Goal: Task Accomplishment & Management: Manage account settings

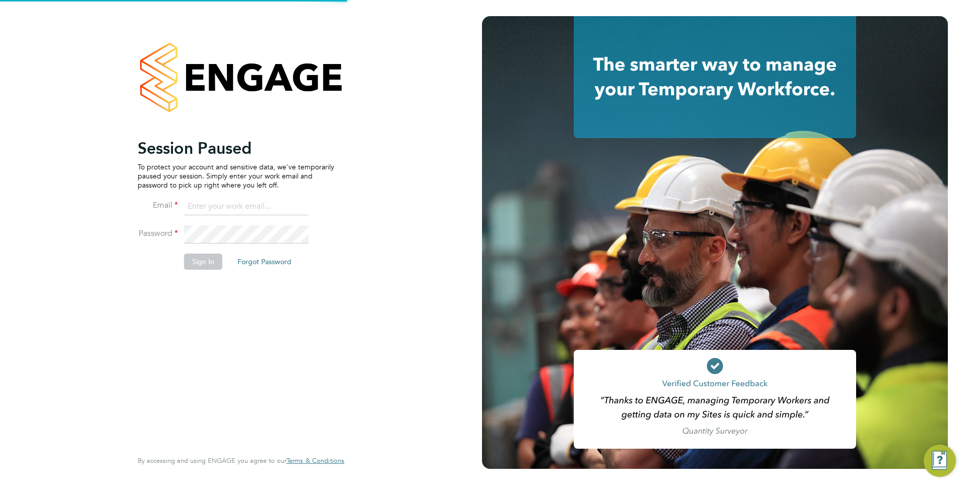
type input "rburns@skilledcareers.co.uk"
click at [197, 262] on button "Sign In" at bounding box center [203, 262] width 38 height 16
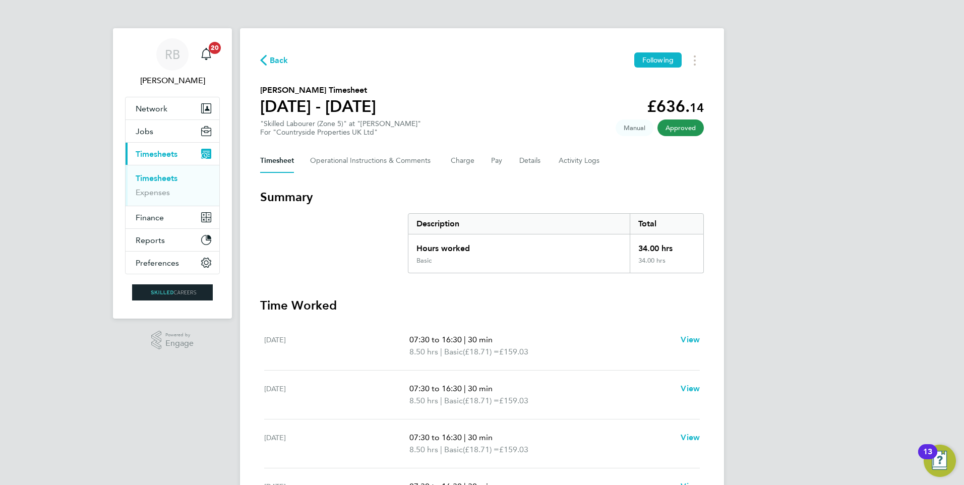
drag, startPoint x: 155, startPoint y: 177, endPoint x: 192, endPoint y: 181, distance: 37.0
click at [156, 177] on link "Timesheets" at bounding box center [157, 178] width 42 height 10
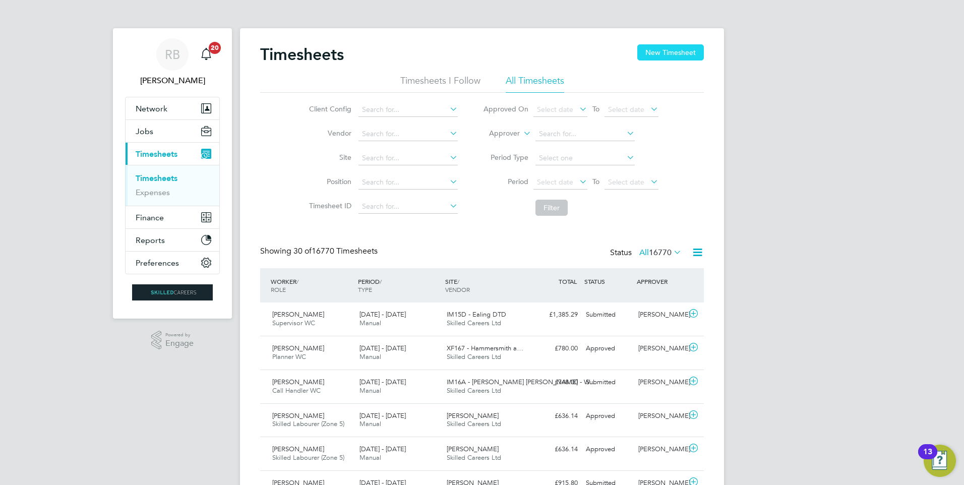
click at [665, 53] on button "New Timesheet" at bounding box center [670, 52] width 67 height 16
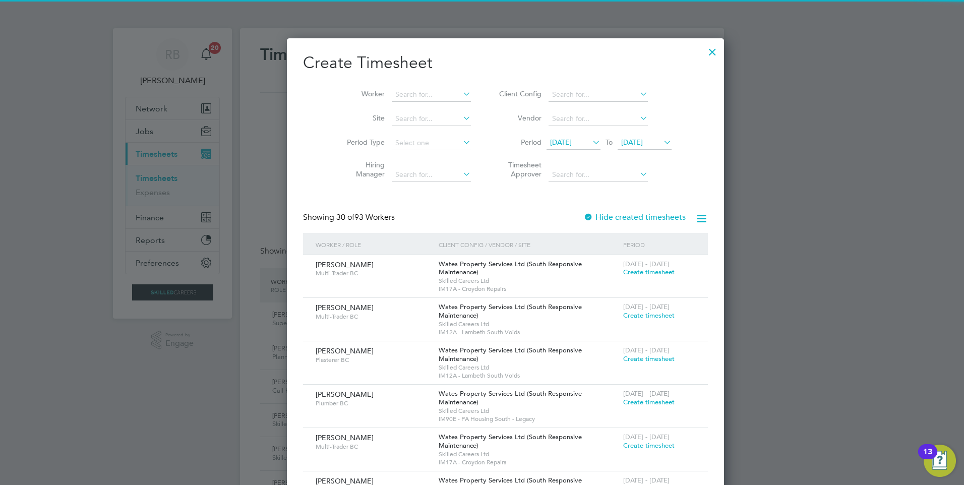
click at [562, 144] on span "28 Jul 2025" at bounding box center [561, 142] width 22 height 9
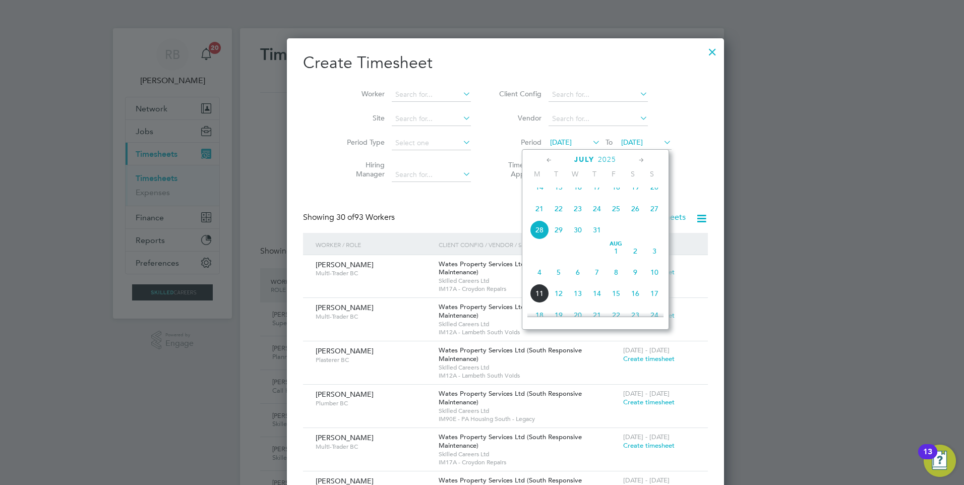
click at [536, 281] on span "4" at bounding box center [539, 272] width 19 height 19
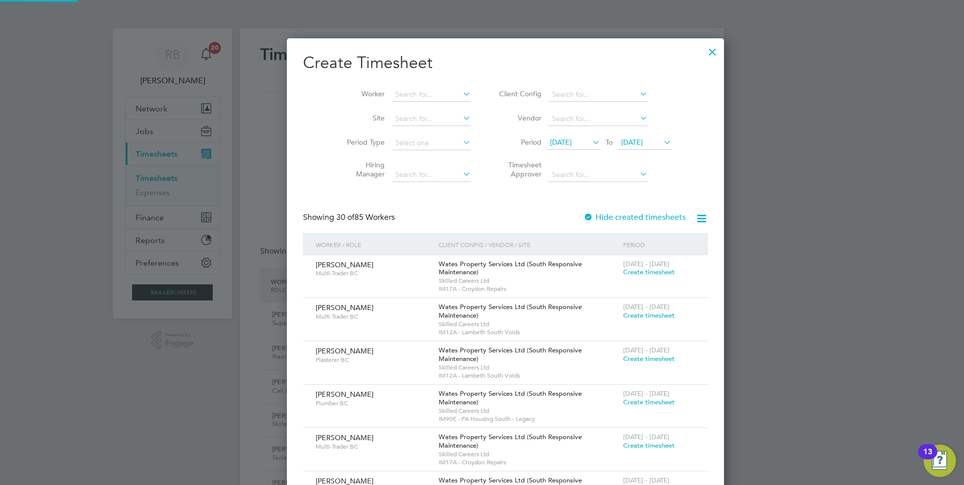
click at [621, 141] on span "04 Aug 2025" at bounding box center [632, 142] width 22 height 9
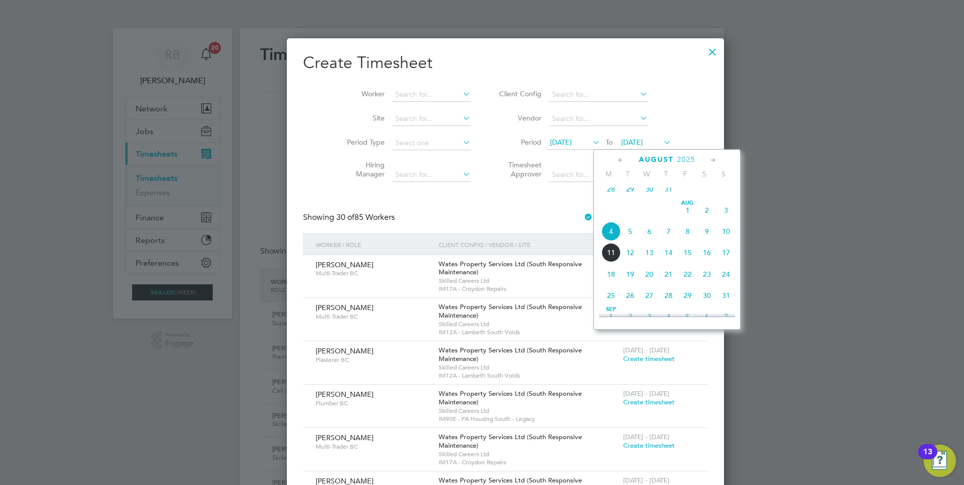
click at [703, 56] on div at bounding box center [712, 49] width 18 height 18
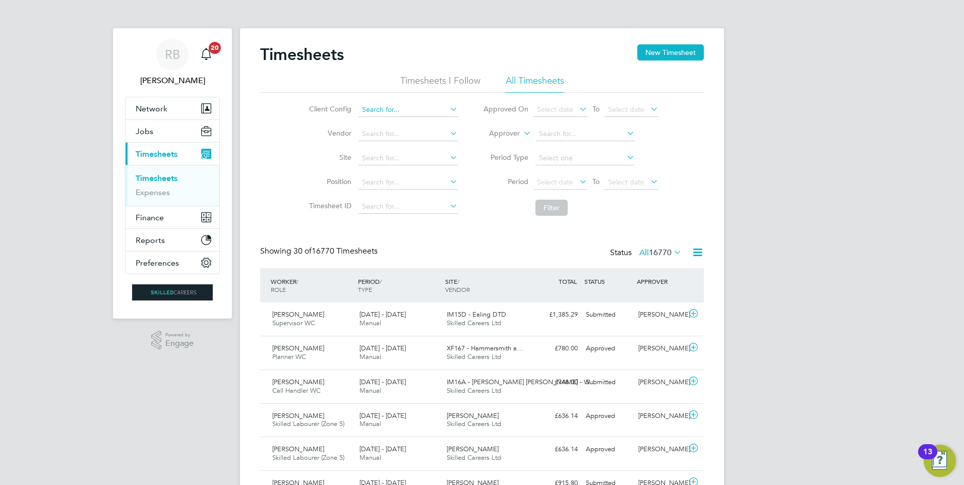
click at [388, 105] on input at bounding box center [407, 110] width 99 height 14
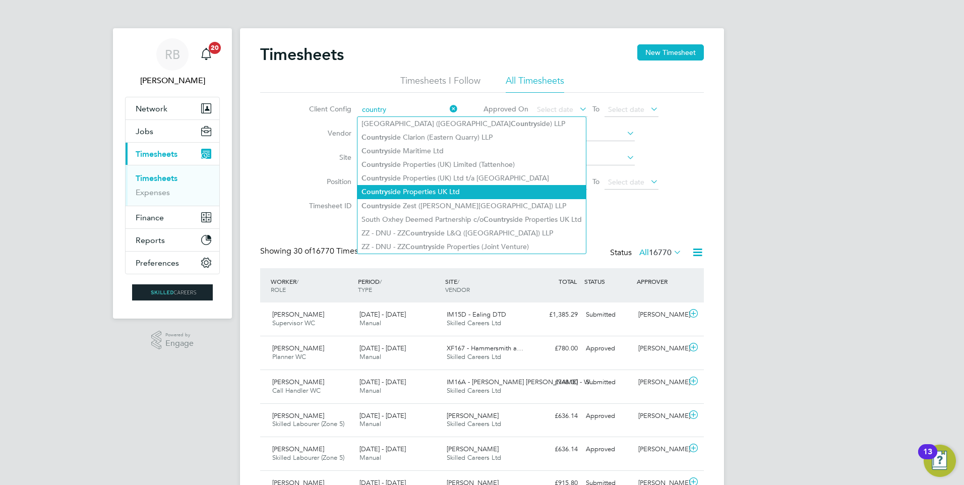
drag, startPoint x: 426, startPoint y: 190, endPoint x: 466, endPoint y: 182, distance: 41.0
click at [427, 190] on li "Country side Properties UK Ltd" at bounding box center [471, 192] width 228 height 14
type input "Countryside Properties UK Ltd"
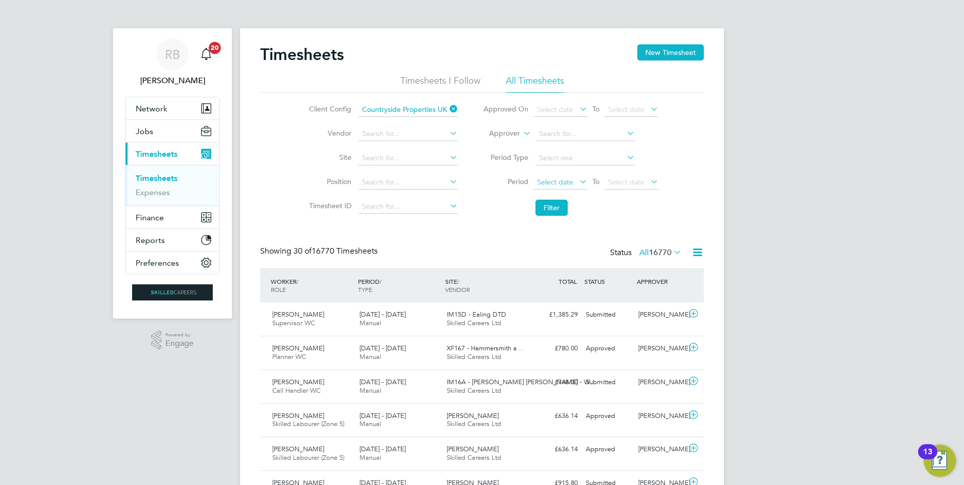
click at [552, 181] on span "Select date" at bounding box center [555, 181] width 36 height 9
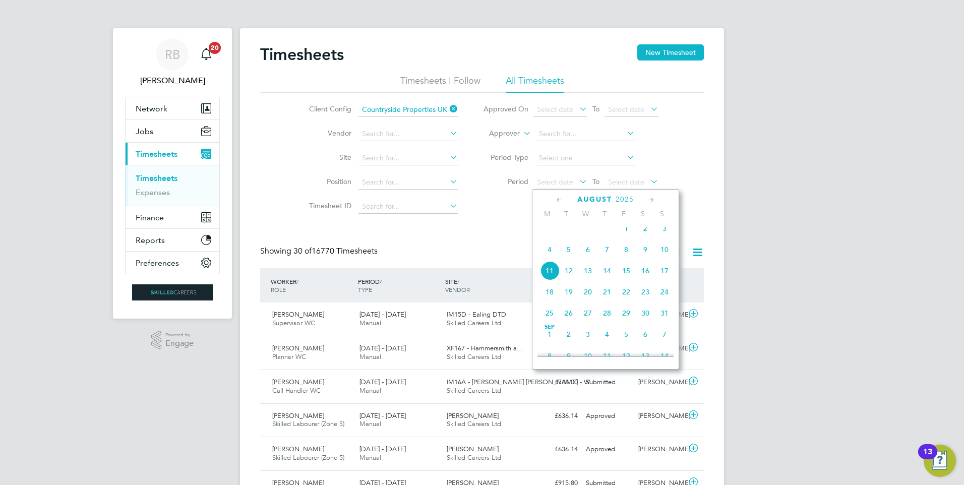
click at [548, 278] on span "11" at bounding box center [549, 270] width 19 height 19
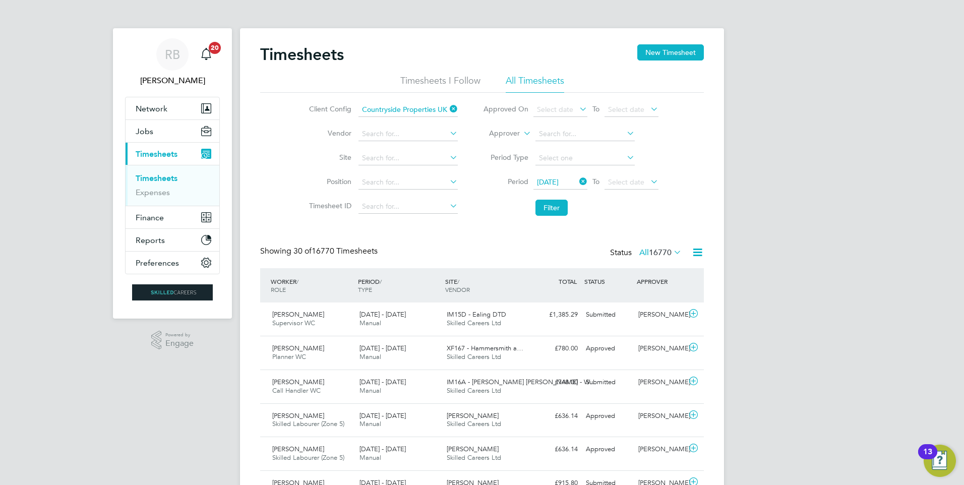
drag, startPoint x: 610, startPoint y: 180, endPoint x: 732, endPoint y: 208, distance: 125.0
click at [610, 180] on span "Select date" at bounding box center [626, 181] width 36 height 9
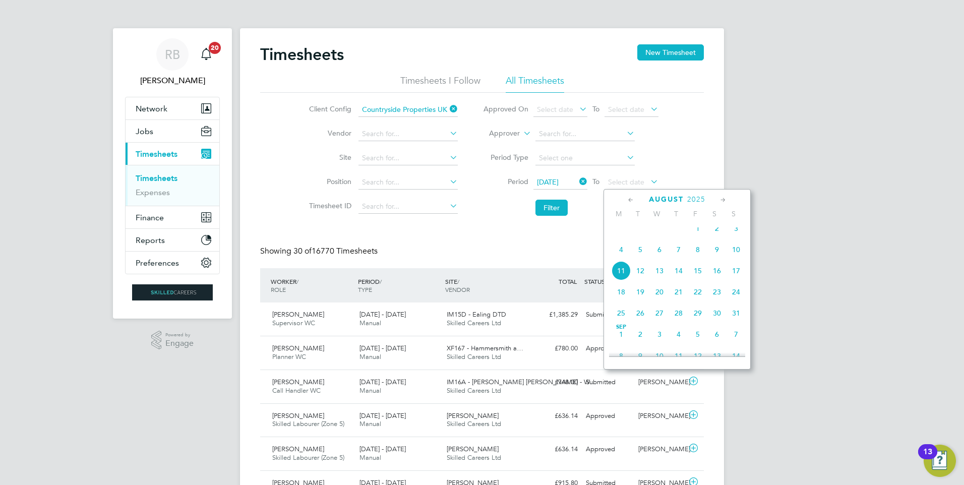
click at [735, 256] on span "10" at bounding box center [735, 249] width 19 height 19
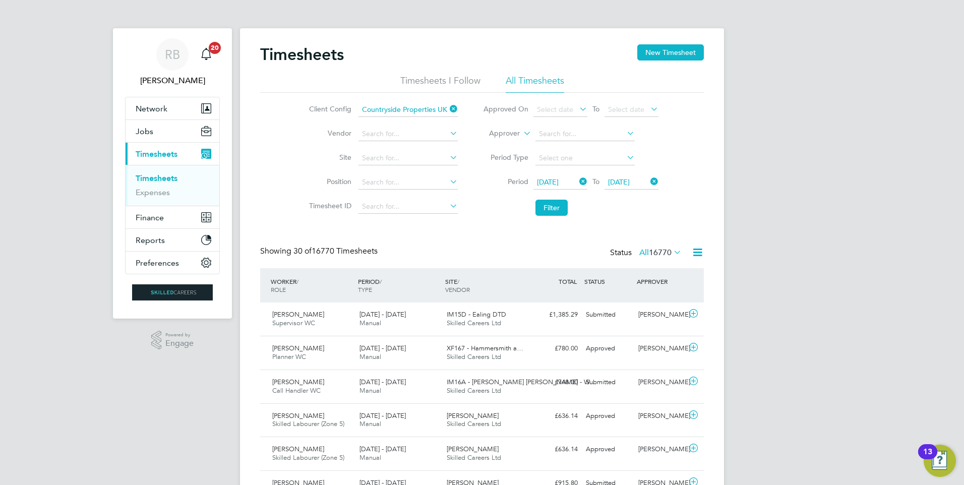
click at [557, 182] on span "10 Aug 2025" at bounding box center [548, 181] width 22 height 9
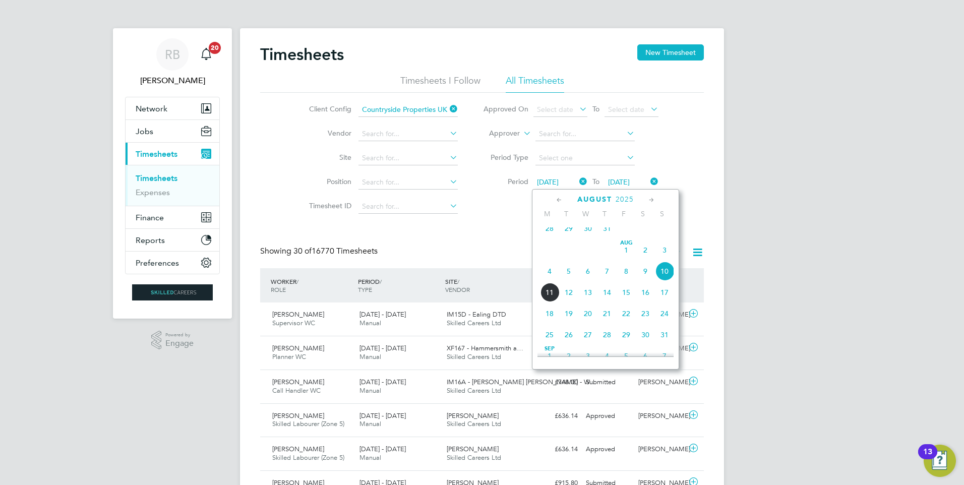
click at [546, 278] on span "4" at bounding box center [549, 271] width 19 height 19
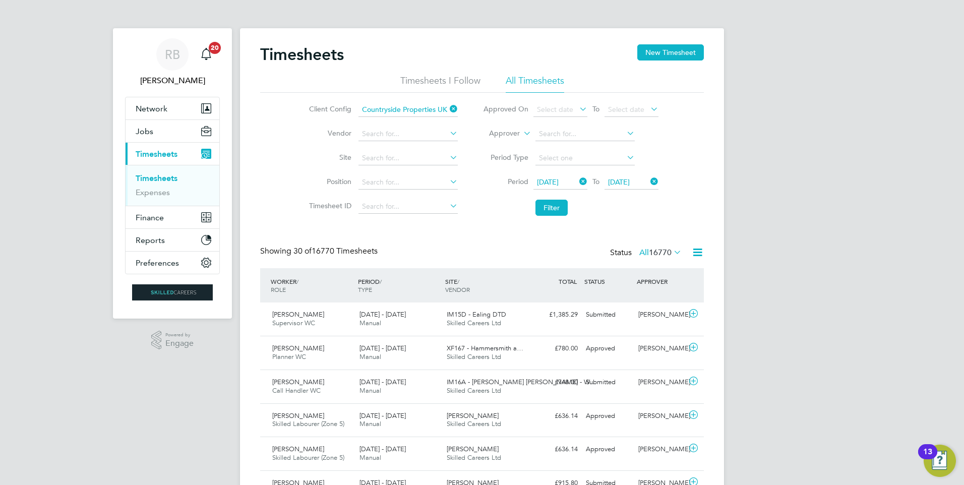
click at [536, 199] on li "Filter" at bounding box center [570, 208] width 201 height 26
click at [544, 207] on button "Filter" at bounding box center [551, 208] width 32 height 16
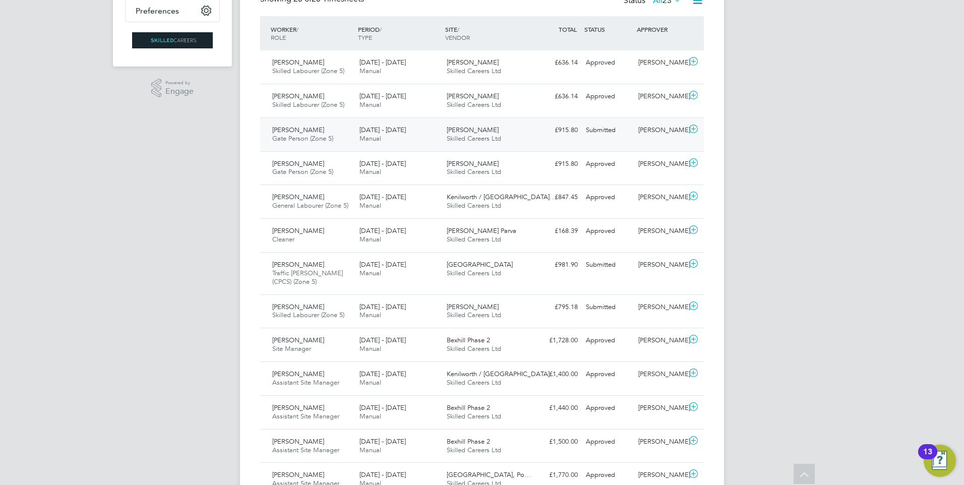
click at [630, 134] on div "Submitted" at bounding box center [608, 130] width 52 height 17
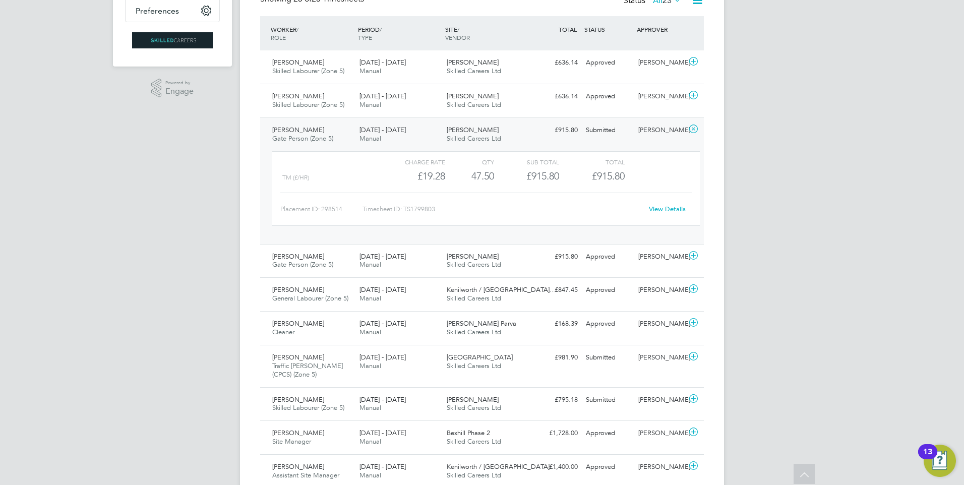
click at [663, 212] on link "View Details" at bounding box center [667, 209] width 37 height 9
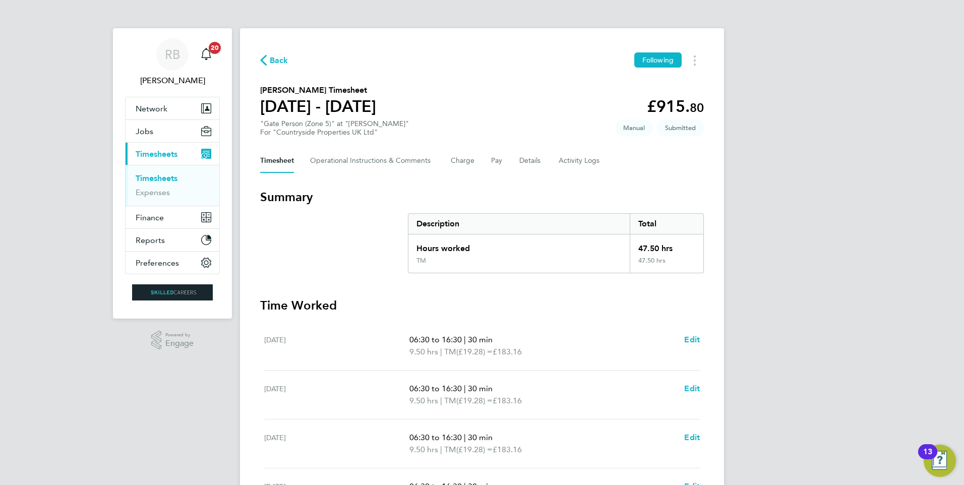
click at [518, 155] on div "Timesheet Operational Instructions & Comments Charge Pay Details Activity Logs" at bounding box center [482, 161] width 444 height 24
click at [532, 156] on button "Details" at bounding box center [530, 161] width 23 height 24
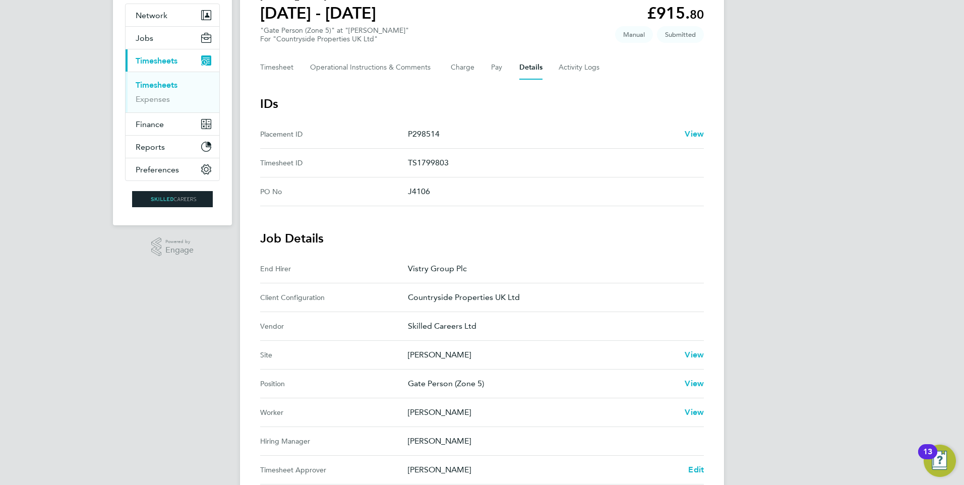
scroll to position [202, 0]
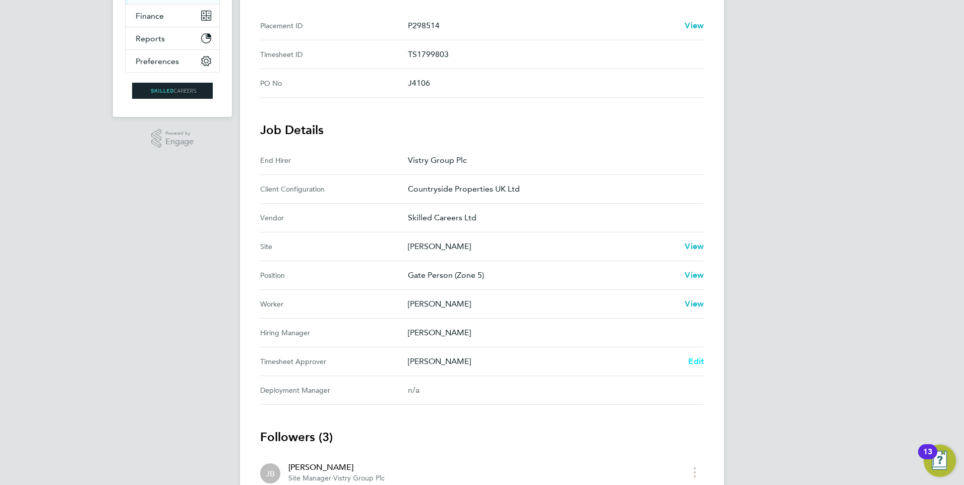
click at [703, 360] on span "Edit" at bounding box center [696, 361] width 16 height 10
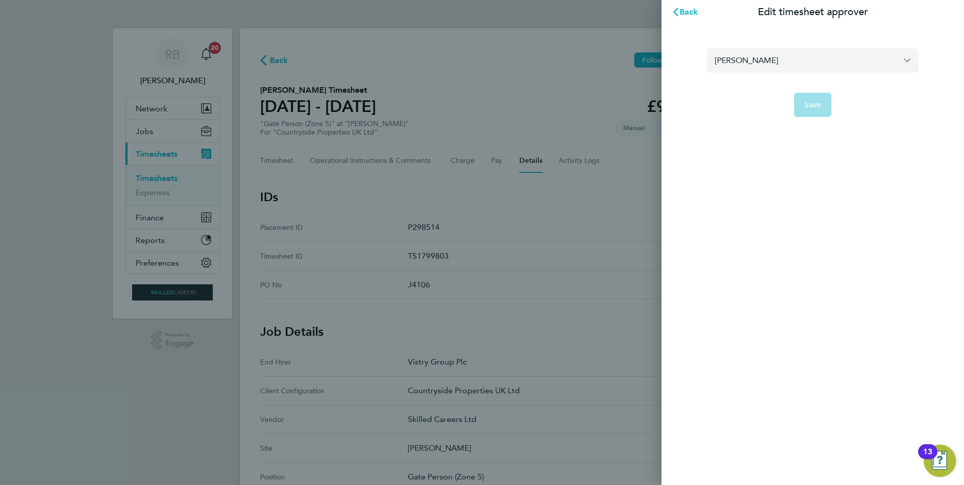
click at [774, 56] on input "[PERSON_NAME]" at bounding box center [813, 60] width 212 height 24
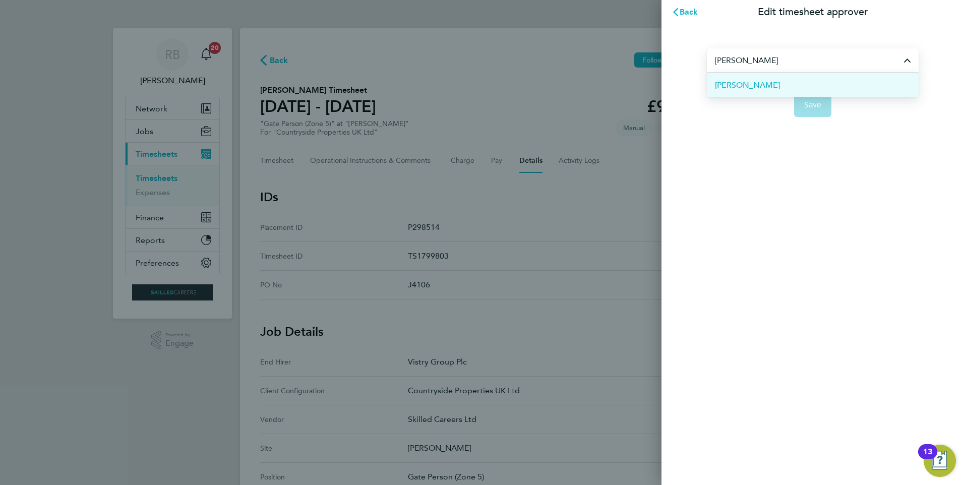
click at [780, 81] on li "John Cousins" at bounding box center [813, 85] width 212 height 25
type input "John Cousins"
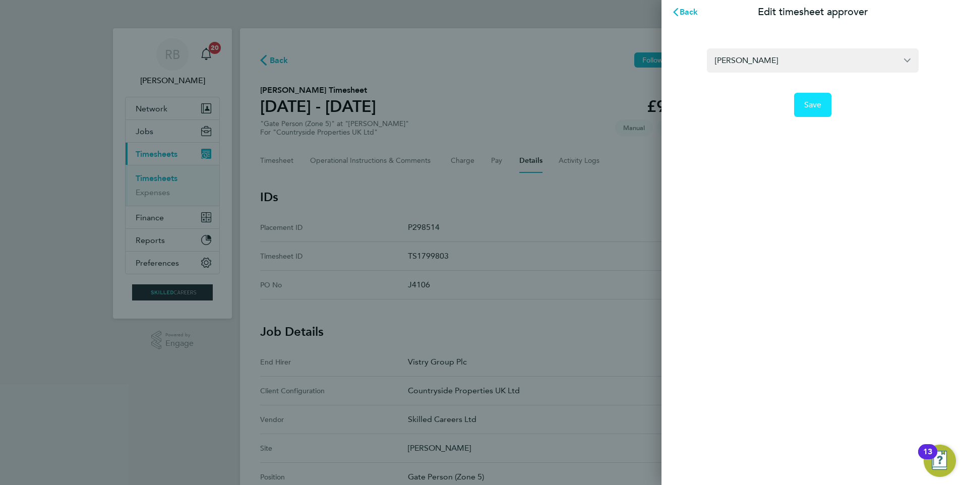
click at [820, 97] on button "Save" at bounding box center [813, 105] width 38 height 24
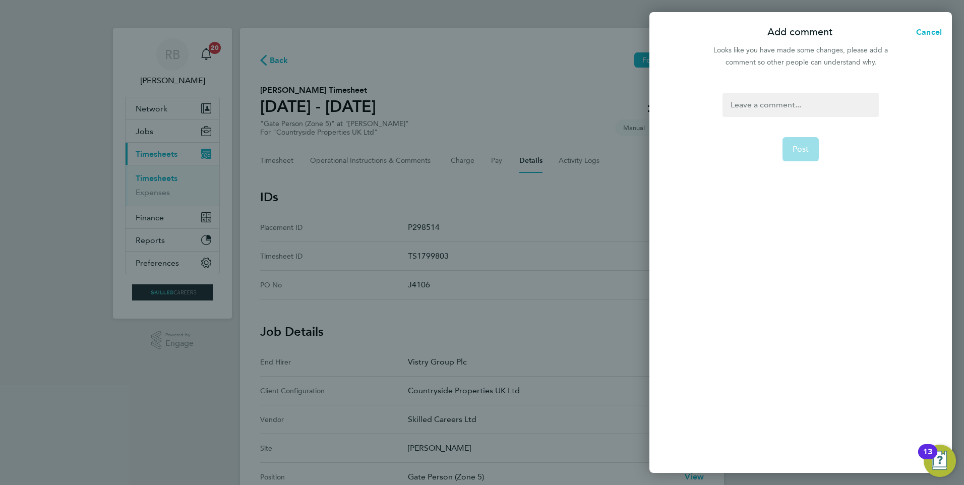
click at [797, 93] on div at bounding box center [800, 105] width 156 height 24
click at [803, 142] on button "Post" at bounding box center [800, 149] width 37 height 24
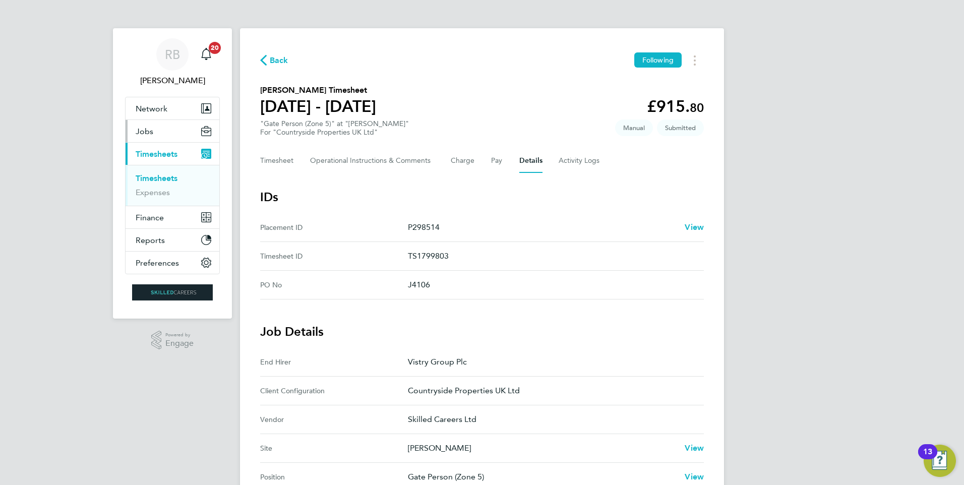
click at [151, 132] on span "Jobs" at bounding box center [145, 132] width 18 height 10
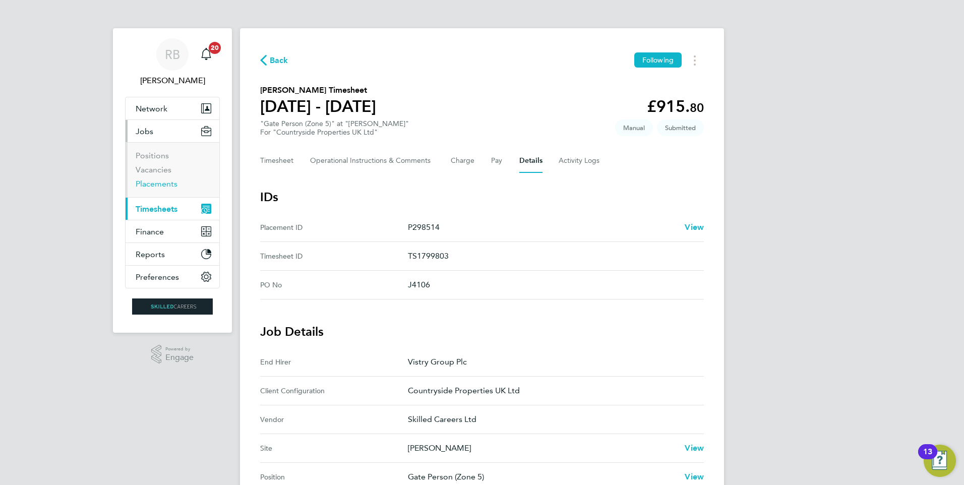
click at [162, 184] on link "Placements" at bounding box center [157, 184] width 42 height 10
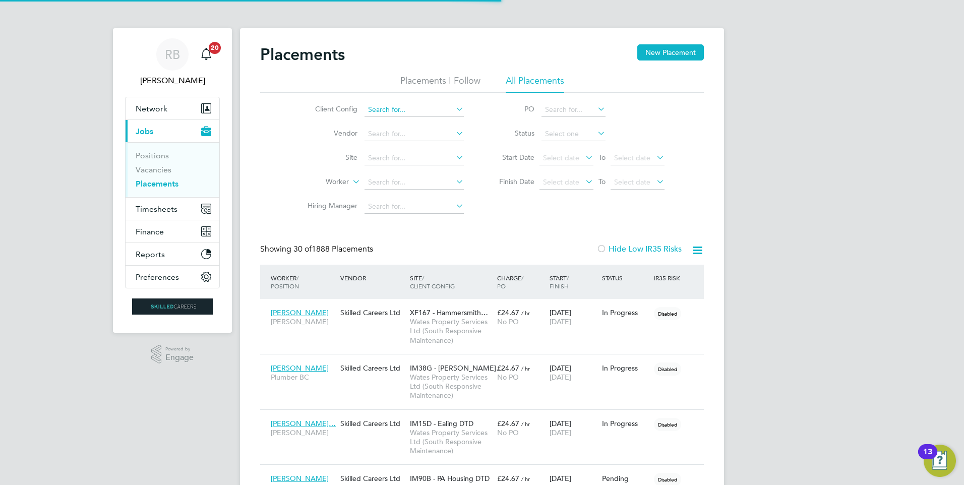
click at [409, 110] on input at bounding box center [413, 110] width 99 height 14
click at [462, 190] on li "Country side Properties UK Ltd" at bounding box center [478, 192] width 228 height 14
type input "Countryside Properties UK Ltd"
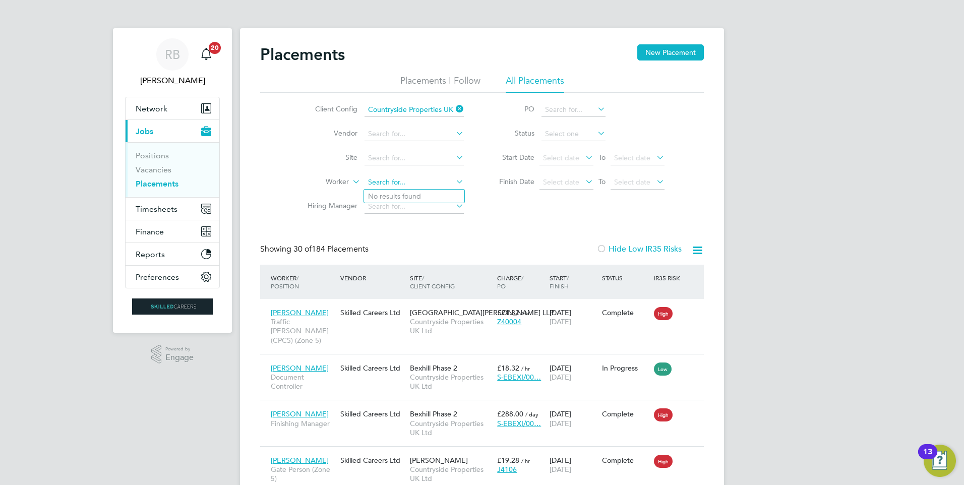
click at [397, 179] on input at bounding box center [413, 182] width 99 height 14
click at [398, 196] on li "Yaw Sarpong" at bounding box center [414, 197] width 100 height 14
type input "Yaw Sarpong"
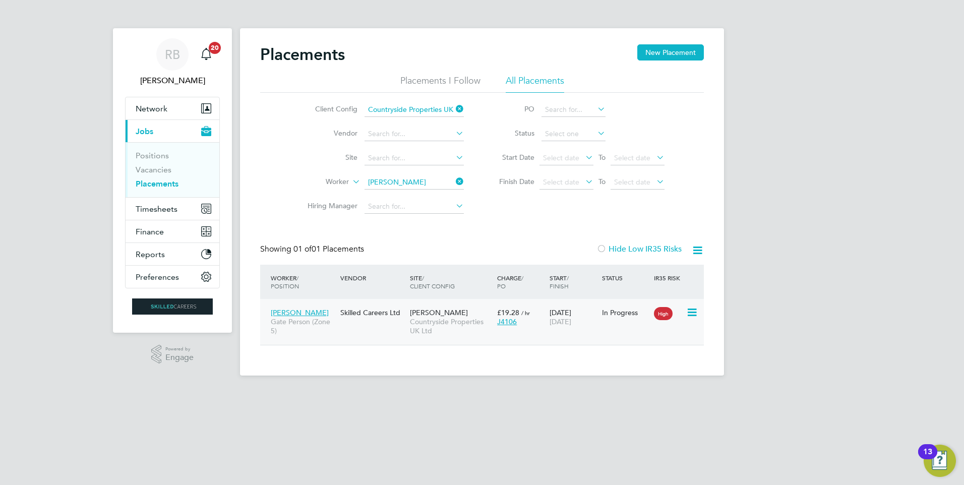
click at [554, 310] on div "15 Jul 2025 24 Dec 2025" at bounding box center [573, 317] width 52 height 28
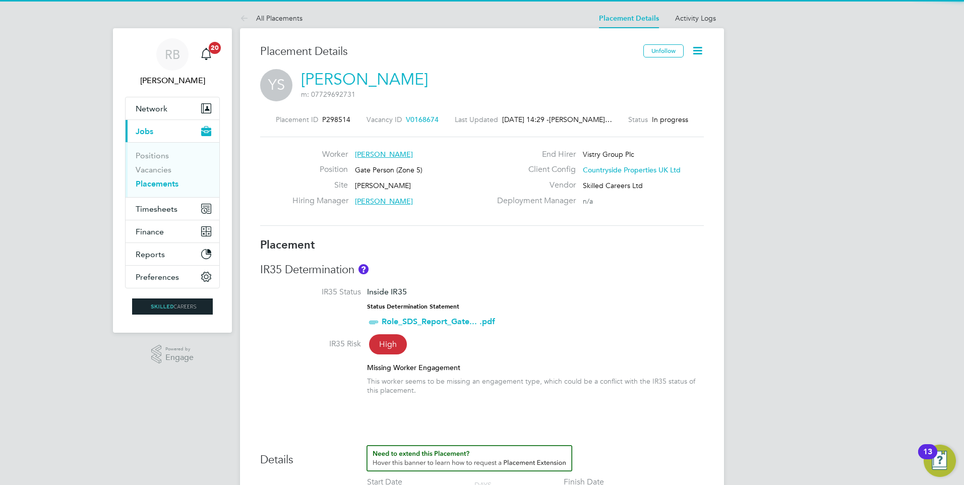
click at [696, 52] on icon at bounding box center [697, 50] width 13 height 13
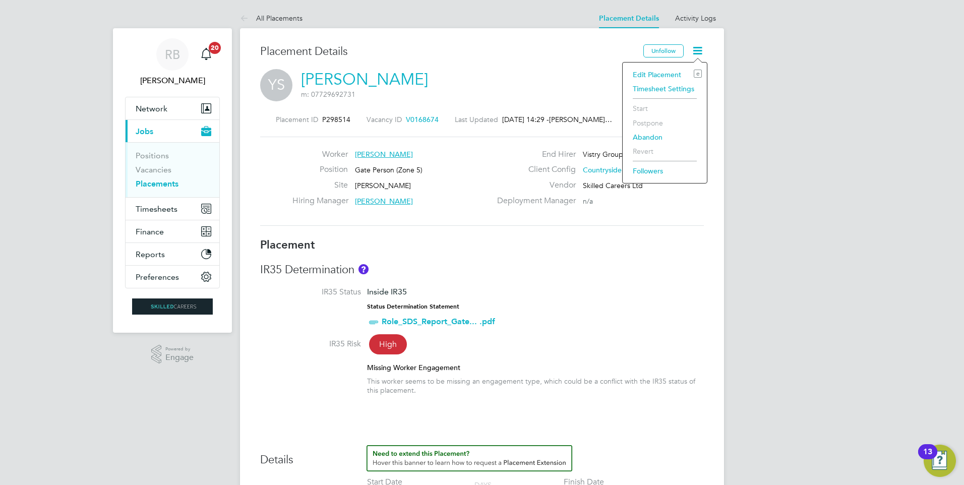
click at [684, 84] on li "Timesheet Settings" at bounding box center [665, 89] width 74 height 14
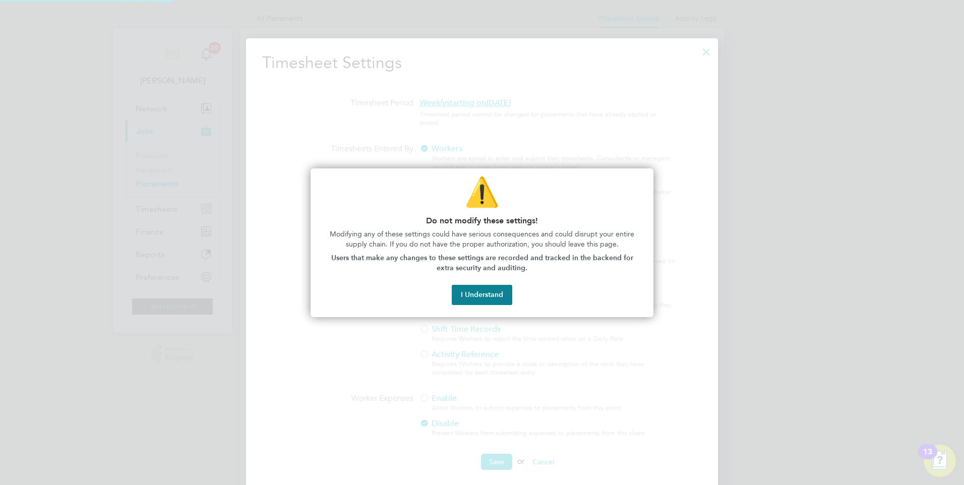
scroll to position [5, 5]
click at [495, 286] on button "I Understand" at bounding box center [482, 295] width 60 height 20
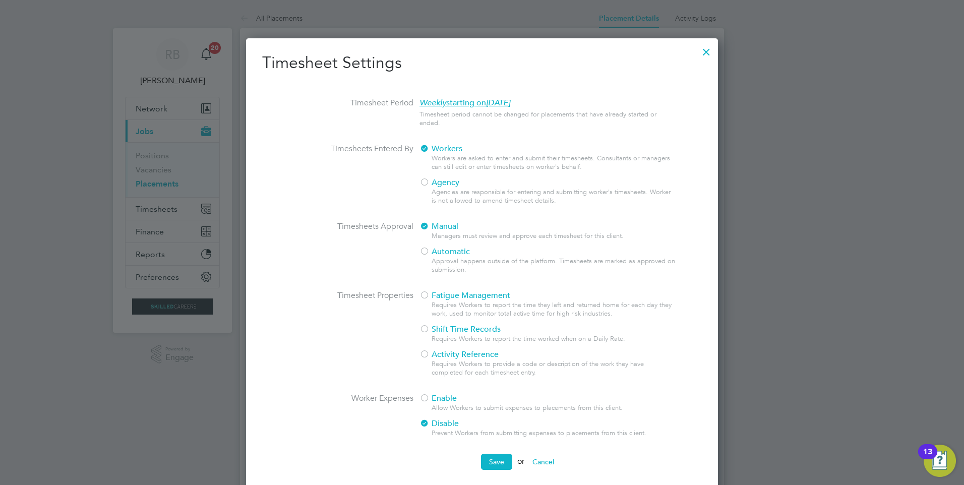
click at [552, 461] on button "Cancel" at bounding box center [543, 462] width 38 height 16
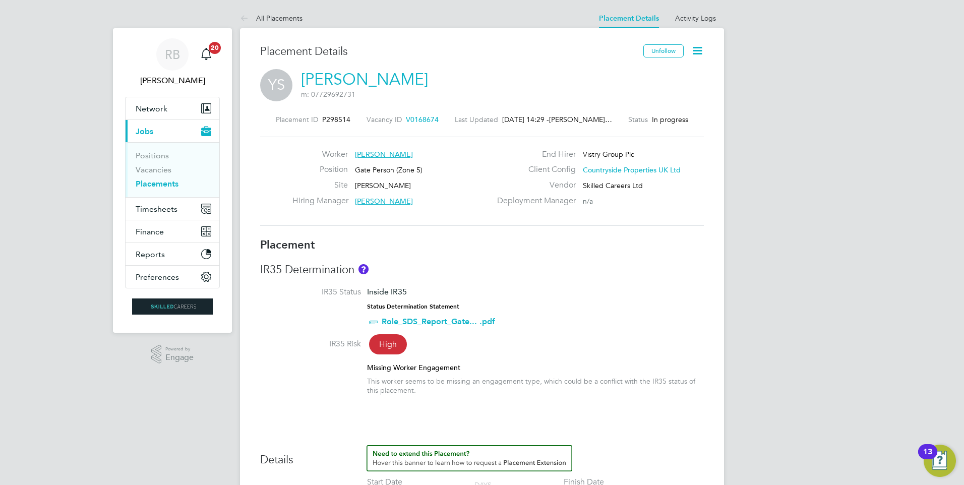
click at [693, 49] on icon at bounding box center [697, 50] width 13 height 13
click at [677, 70] on li "Edit Placement e" at bounding box center [665, 75] width 74 height 14
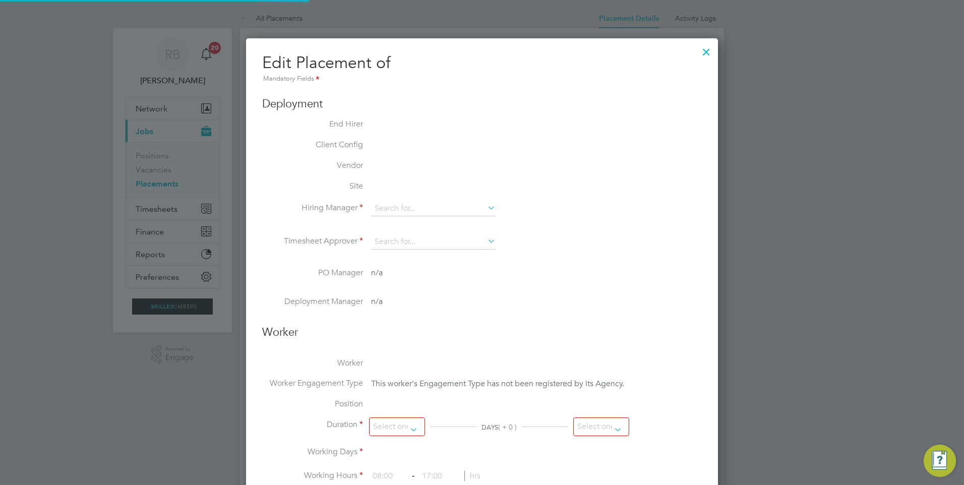
type input "James McDonnell"
type input "[PERSON_NAME]"
type input "15 Jul 2025"
type input "24 Dec 2025"
type input "07:30"
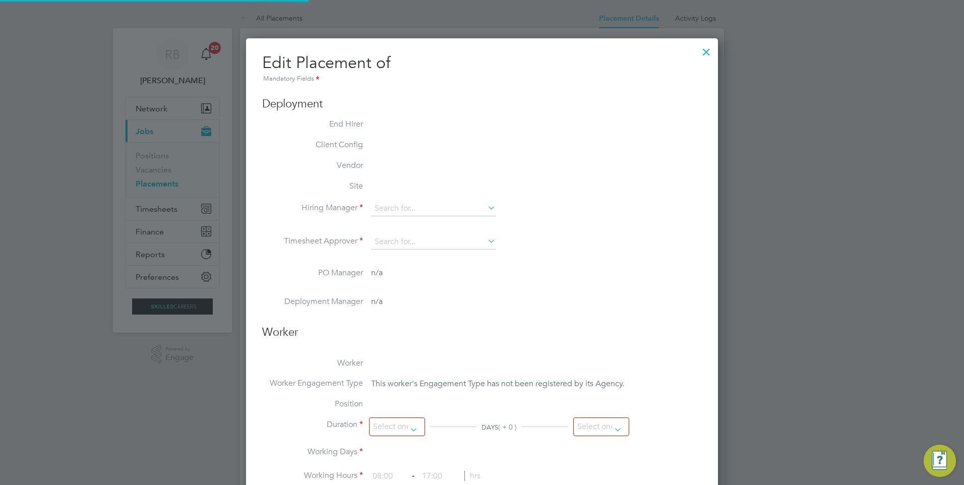
type input "16:30"
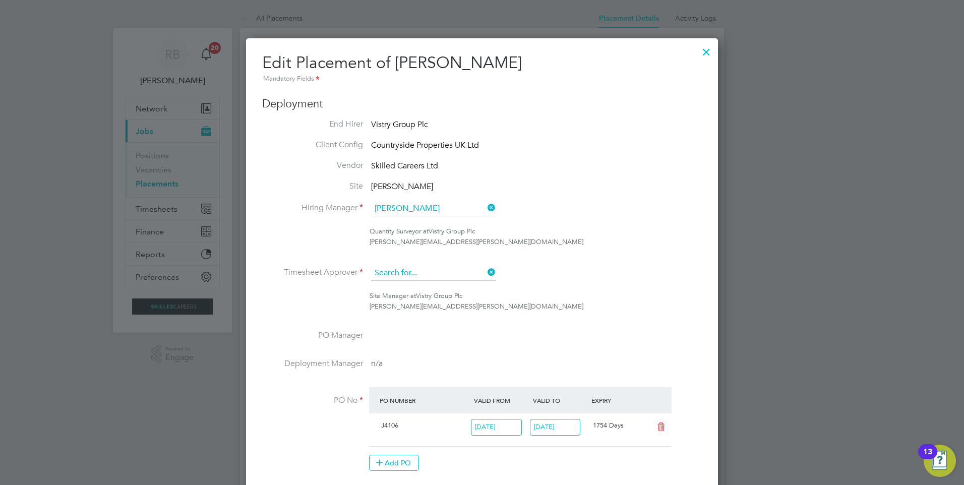
click at [437, 273] on input at bounding box center [433, 273] width 125 height 15
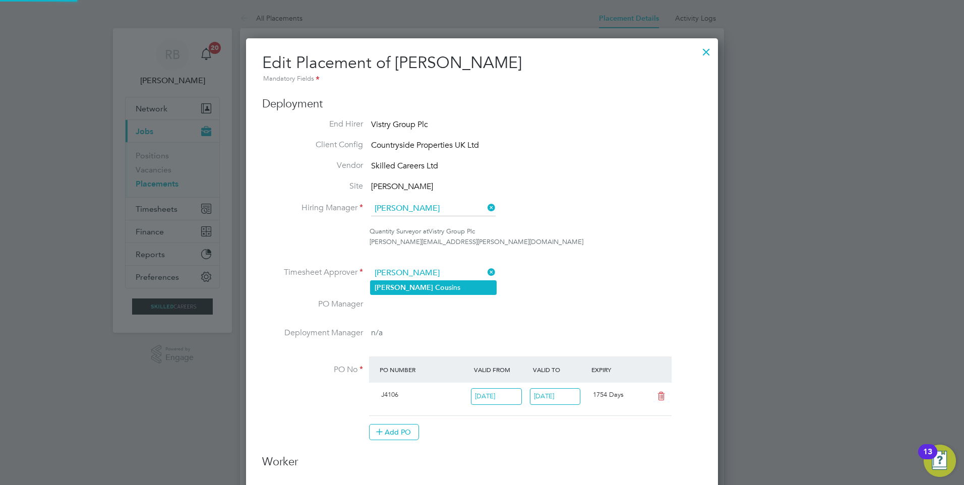
click at [424, 284] on li "John Cou sins" at bounding box center [434, 288] width 126 height 14
type input "John Cousins"
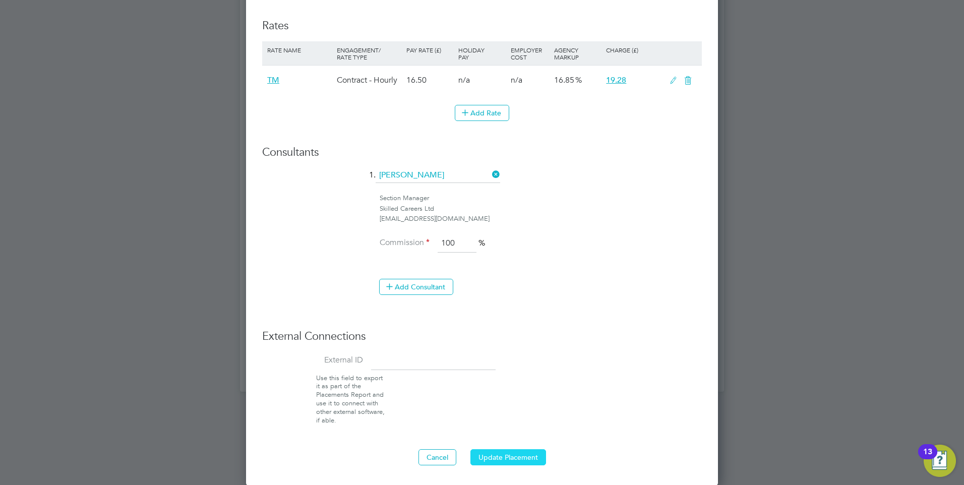
click at [500, 451] on button "Update Placement" at bounding box center [508, 457] width 76 height 16
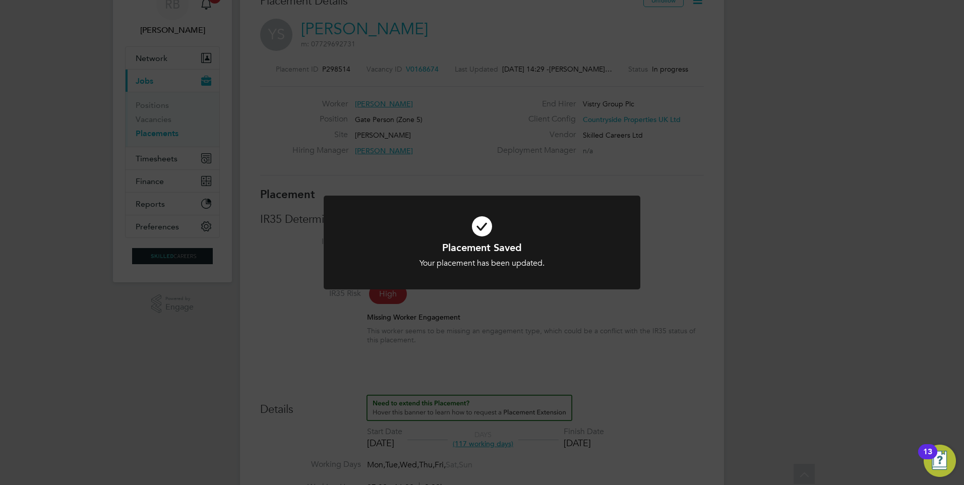
click at [351, 356] on div "Placement Saved Your placement has been updated. Cancel Okay" at bounding box center [482, 242] width 964 height 485
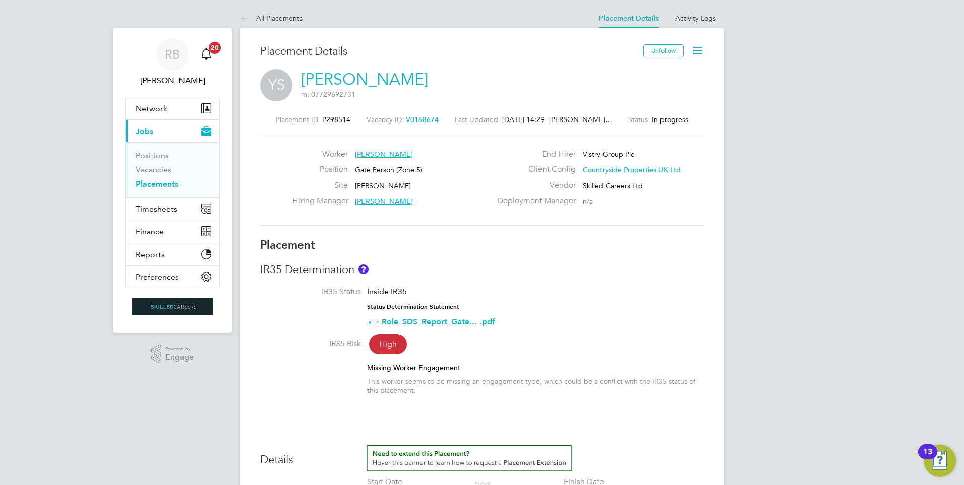
drag, startPoint x: 164, startPoint y: 184, endPoint x: 186, endPoint y: 182, distance: 21.2
click at [164, 184] on link "Placements" at bounding box center [157, 184] width 43 height 10
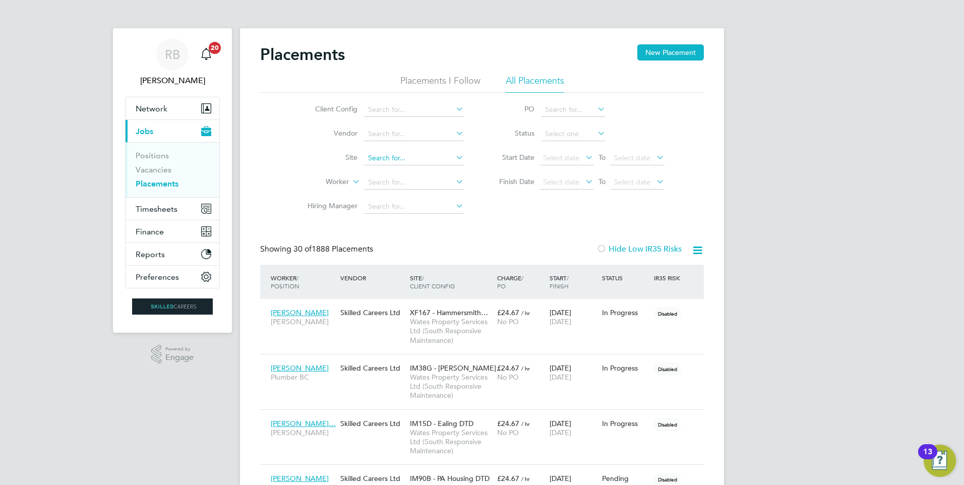
click at [391, 156] on input at bounding box center [413, 158] width 99 height 14
type input "c"
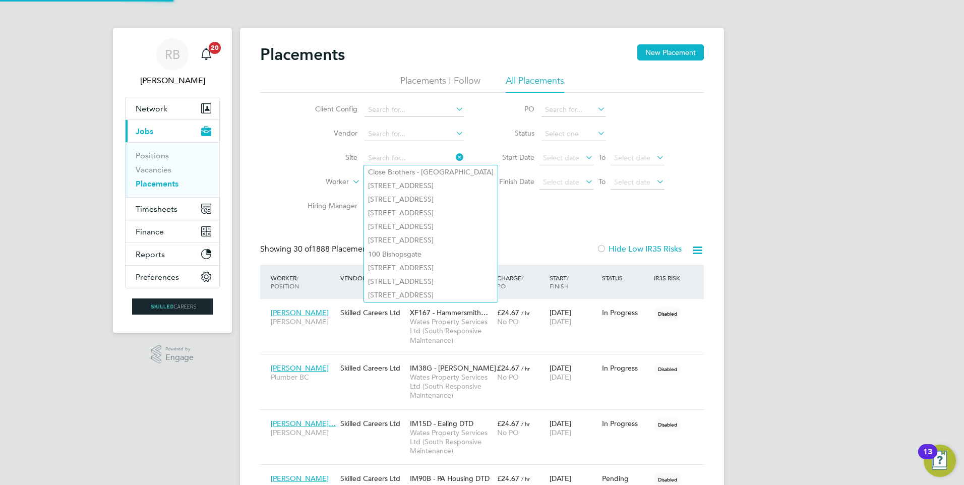
click at [392, 183] on li "1 Creechurch Place" at bounding box center [431, 186] width 134 height 14
type input "1 Creechurch Place"
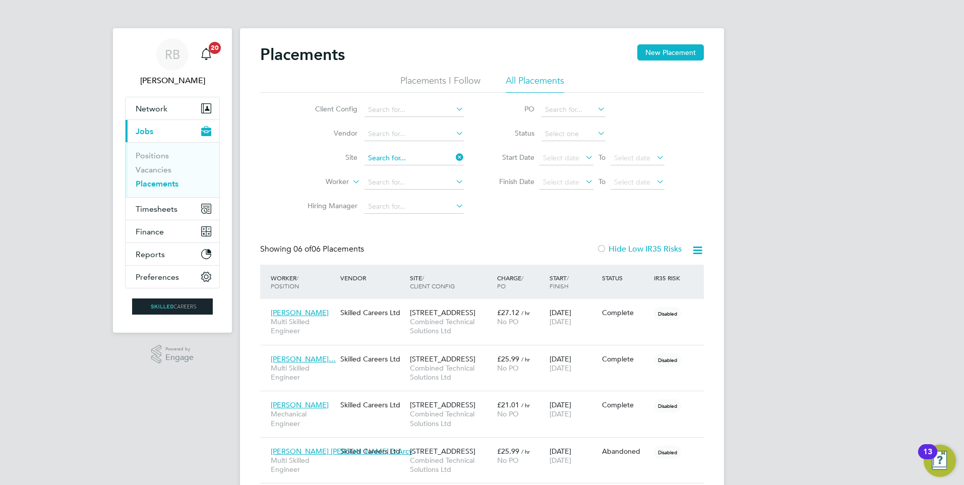
click at [449, 153] on input at bounding box center [413, 158] width 99 height 14
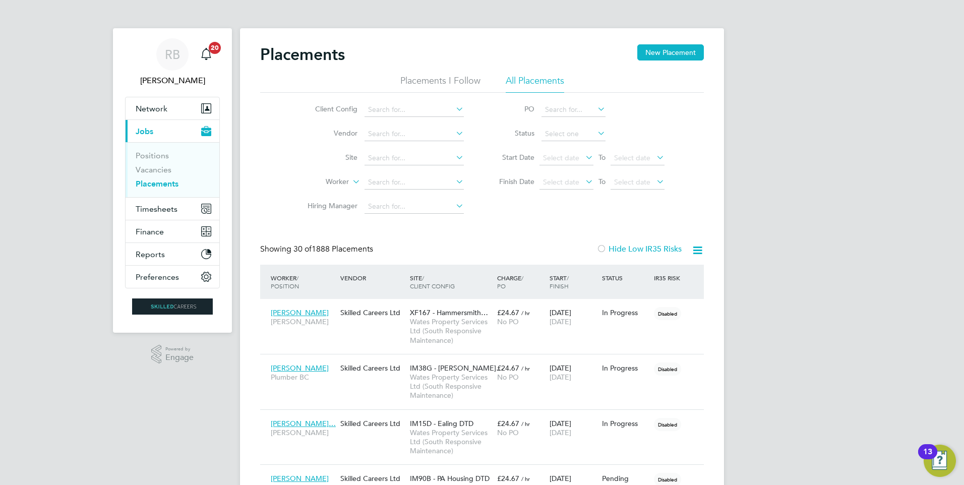
click at [317, 160] on label "Site" at bounding box center [328, 157] width 58 height 9
click at [381, 184] on input at bounding box center [413, 182] width 99 height 14
click at [392, 200] on li "Cara Jayes" at bounding box center [414, 197] width 100 height 14
type input "[PERSON_NAME]"
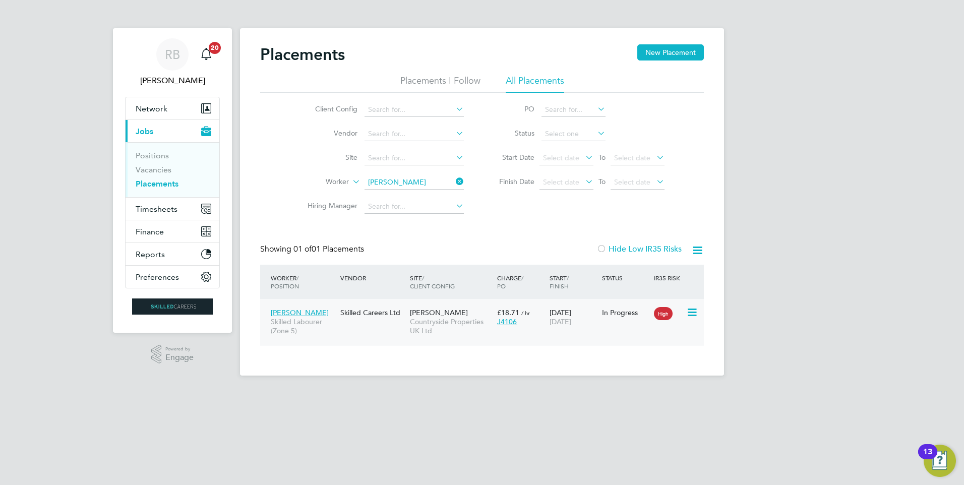
click at [561, 327] on div "29 Jul 2025 28 Dec 2025" at bounding box center [573, 317] width 52 height 28
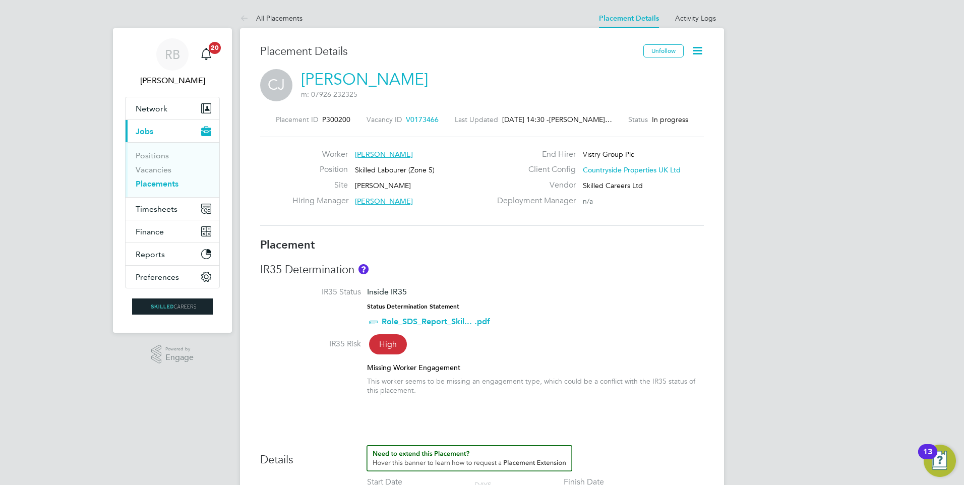
drag, startPoint x: 705, startPoint y: 52, endPoint x: 643, endPoint y: 77, distance: 67.0
click at [703, 53] on icon at bounding box center [697, 50] width 13 height 13
click at [672, 88] on li "Timesheet Settings" at bounding box center [665, 89] width 74 height 14
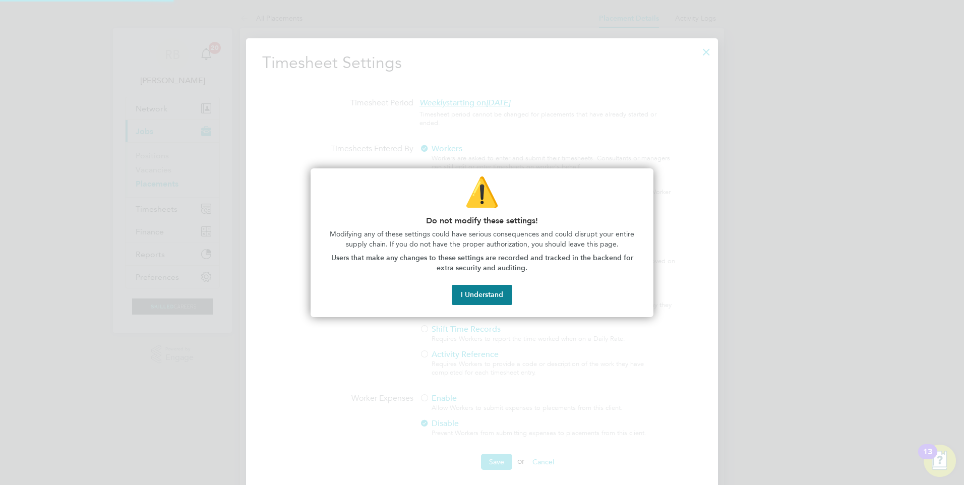
scroll to position [5, 5]
click at [603, 205] on p "⚠️" at bounding box center [482, 191] width 319 height 39
click at [495, 275] on div "⚠️ Do not modify these settings! Modifying any of these settings could have ser…" at bounding box center [482, 242] width 343 height 149
drag, startPoint x: 502, startPoint y: 290, endPoint x: 599, endPoint y: 236, distance: 111.7
click at [503, 290] on button "I Understand" at bounding box center [482, 295] width 60 height 20
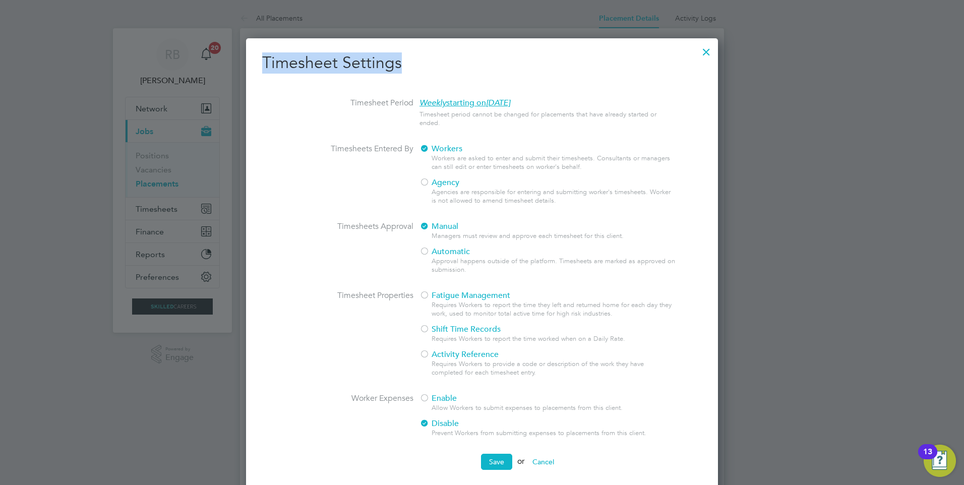
drag, startPoint x: 699, startPoint y: 38, endPoint x: 710, endPoint y: 57, distance: 22.4
click at [710, 57] on div at bounding box center [706, 49] width 18 height 18
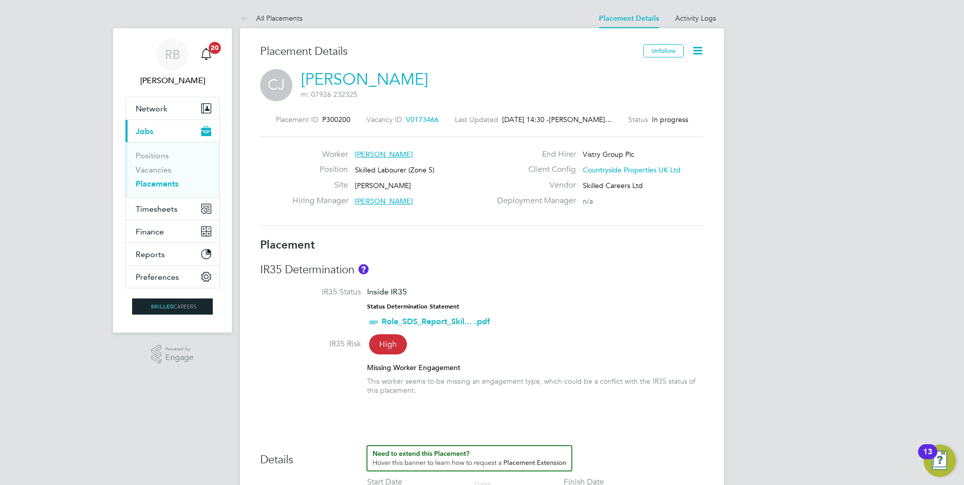
click at [701, 46] on icon at bounding box center [697, 50] width 13 height 13
click at [664, 71] on li "Edit Placement e" at bounding box center [665, 75] width 74 height 14
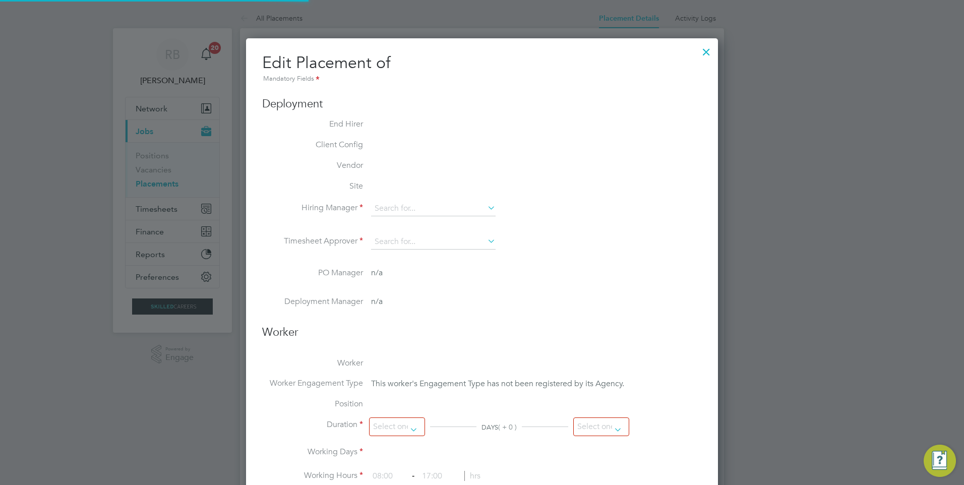
type input "[PERSON_NAME]"
type input "[DATE]"
type input "07:30"
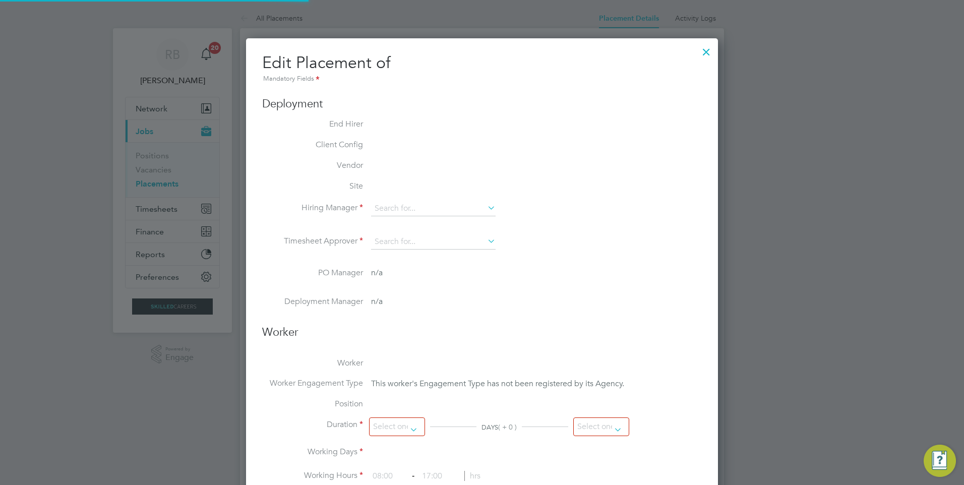
type input "16:30"
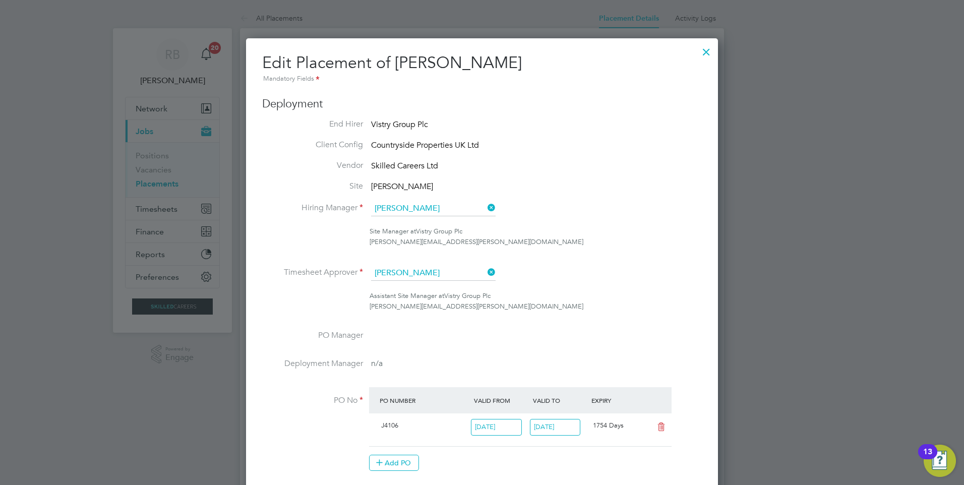
click at [706, 46] on div at bounding box center [706, 49] width 18 height 18
